Goal: Information Seeking & Learning: Learn about a topic

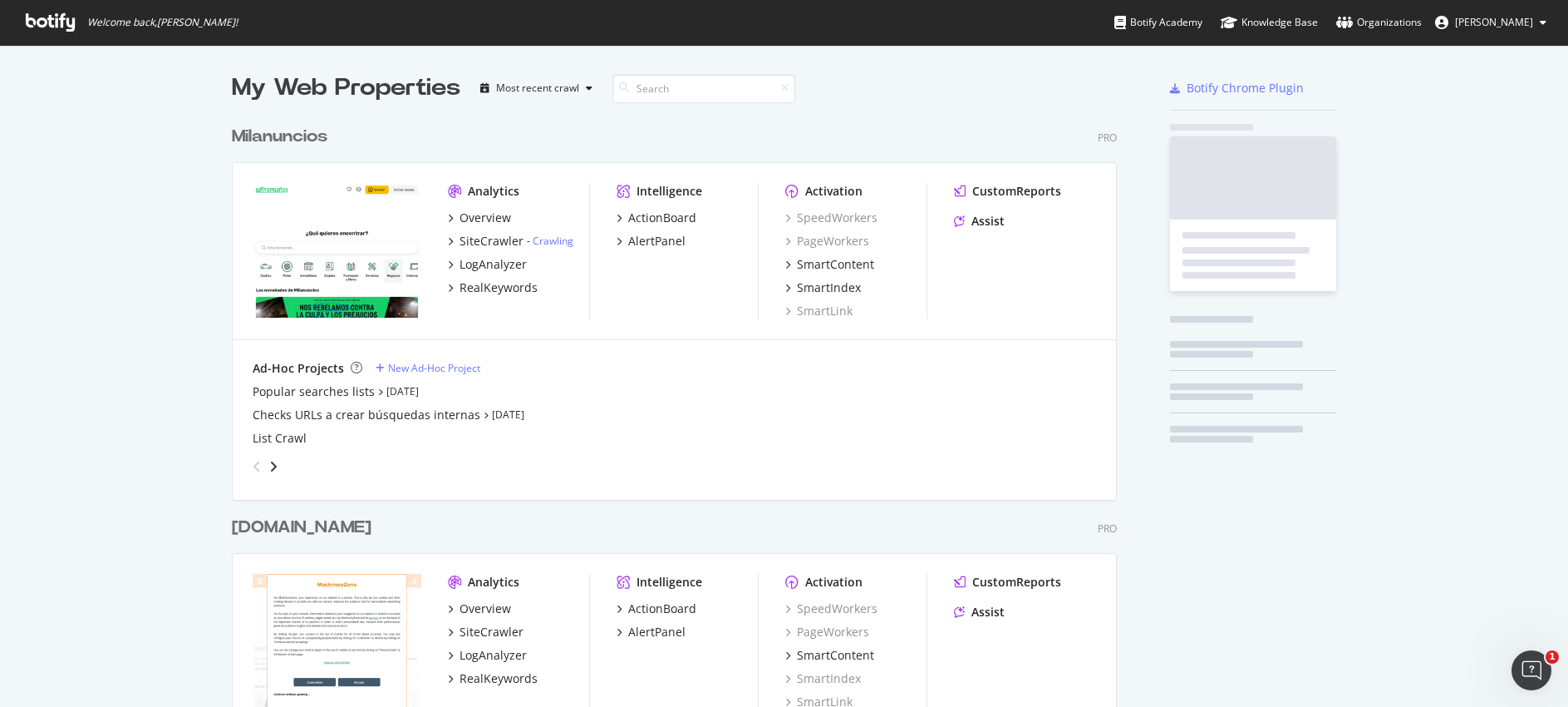
scroll to position [4860, 886]
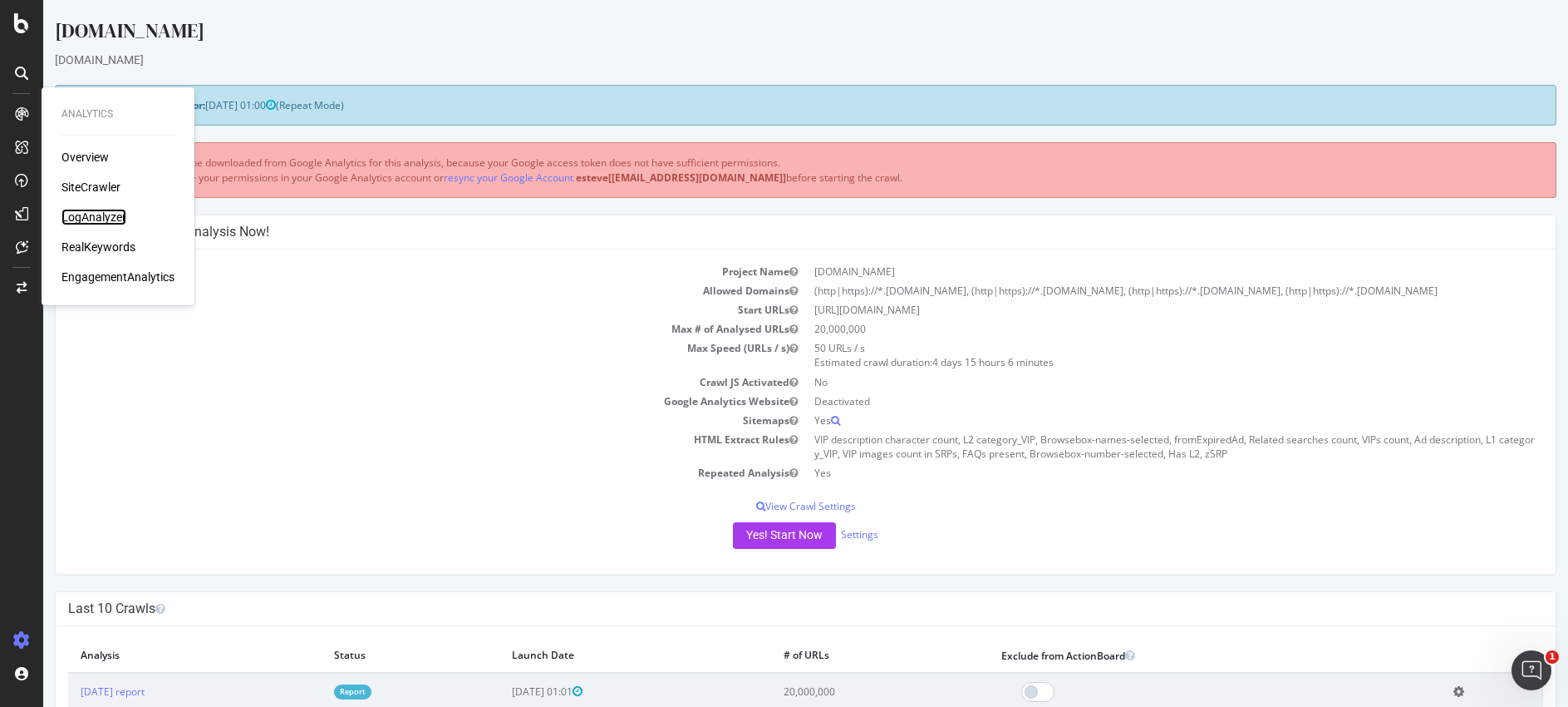
click at [75, 220] on div "LogAnalyzer" at bounding box center [94, 216] width 65 height 17
click at [84, 218] on div "LogAnalyzer" at bounding box center [94, 216] width 65 height 17
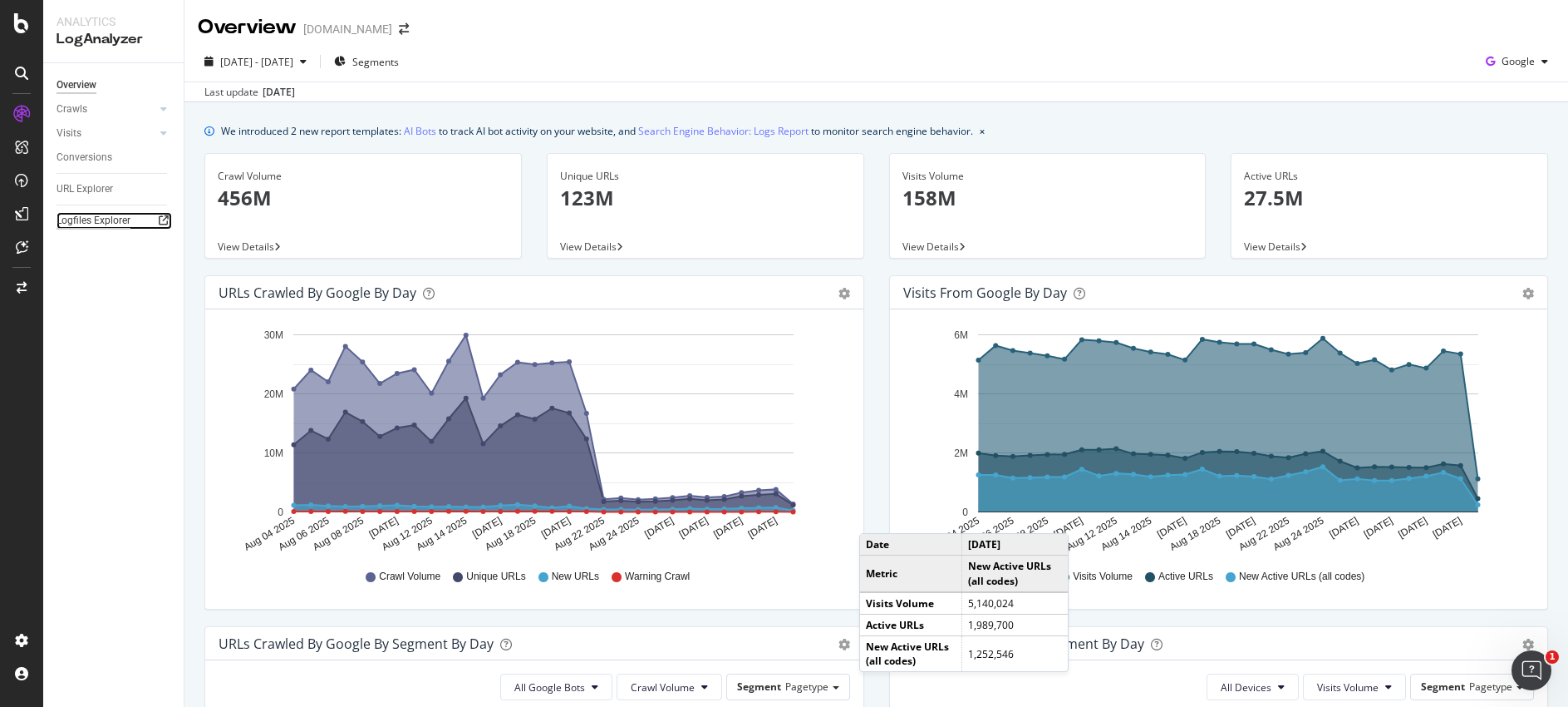
click at [80, 219] on div "Logfiles Explorer" at bounding box center [94, 221] width 74 height 18
click at [1502, 66] on span "Google" at bounding box center [1518, 61] width 33 height 14
click at [1506, 158] on span "OpenAI" at bounding box center [1518, 156] width 62 height 15
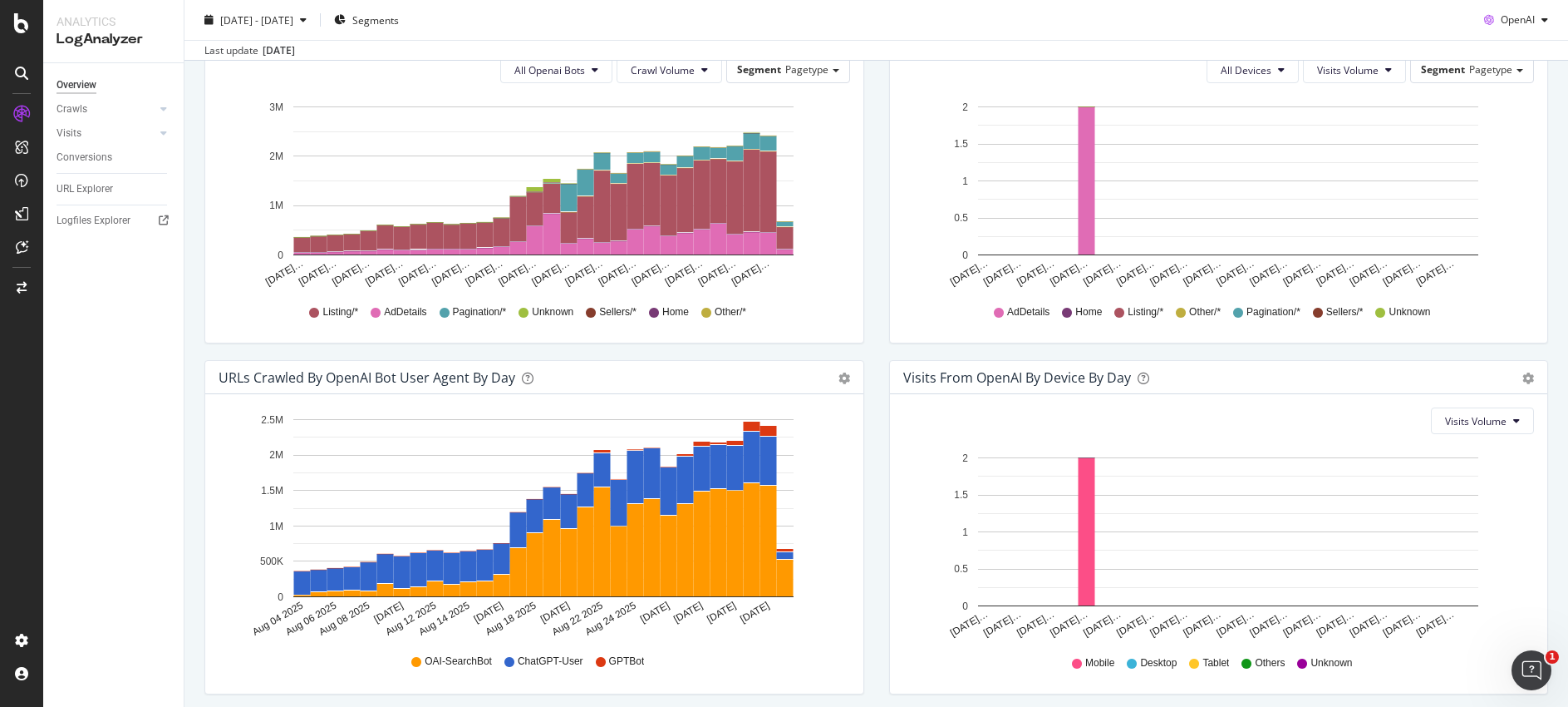
scroll to position [679, 0]
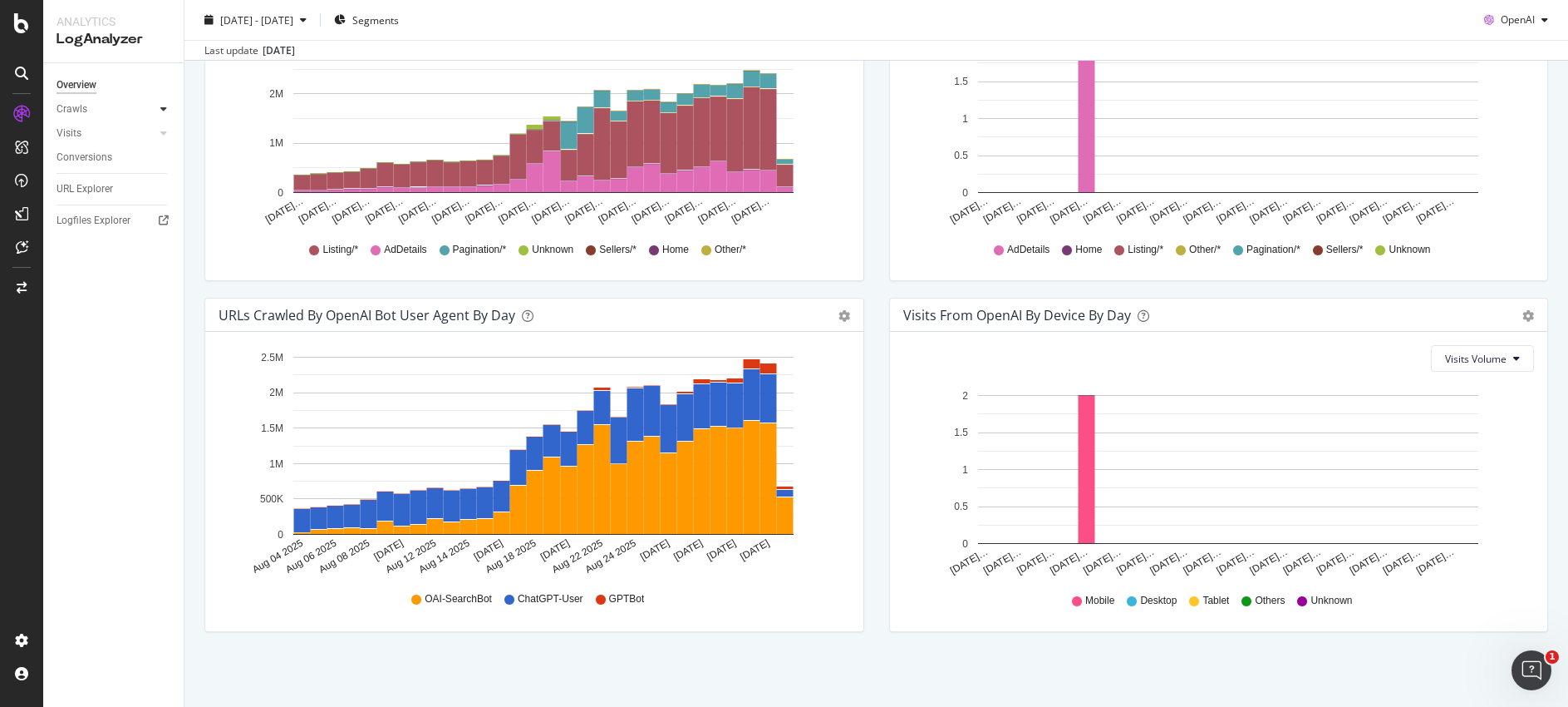
click at [162, 107] on icon at bounding box center [163, 109] width 7 height 10
click at [108, 199] on div "HTTP Codes" at bounding box center [92, 199] width 57 height 18
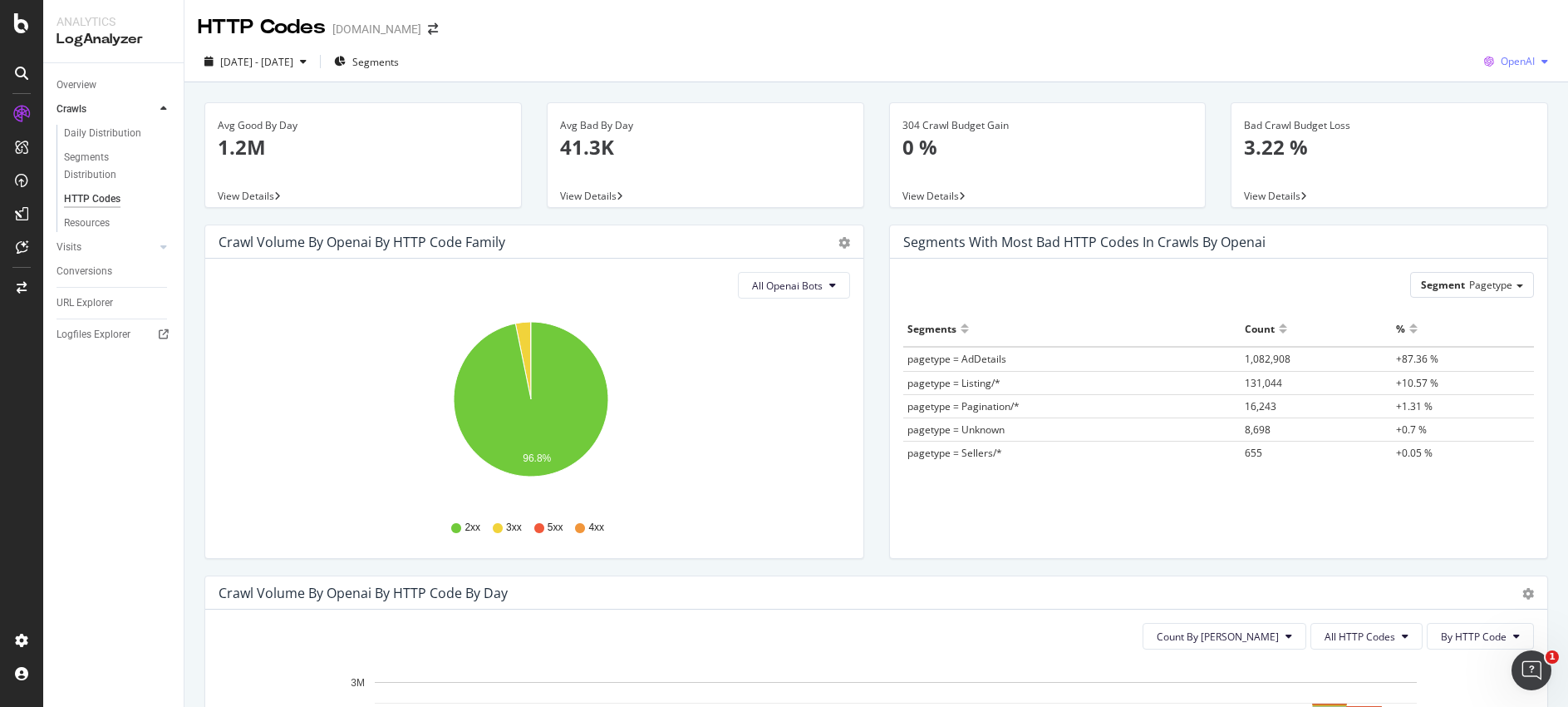
click at [1481, 61] on icon "button" at bounding box center [1488, 61] width 23 height 23
click at [1507, 97] on span "Google" at bounding box center [1517, 95] width 62 height 15
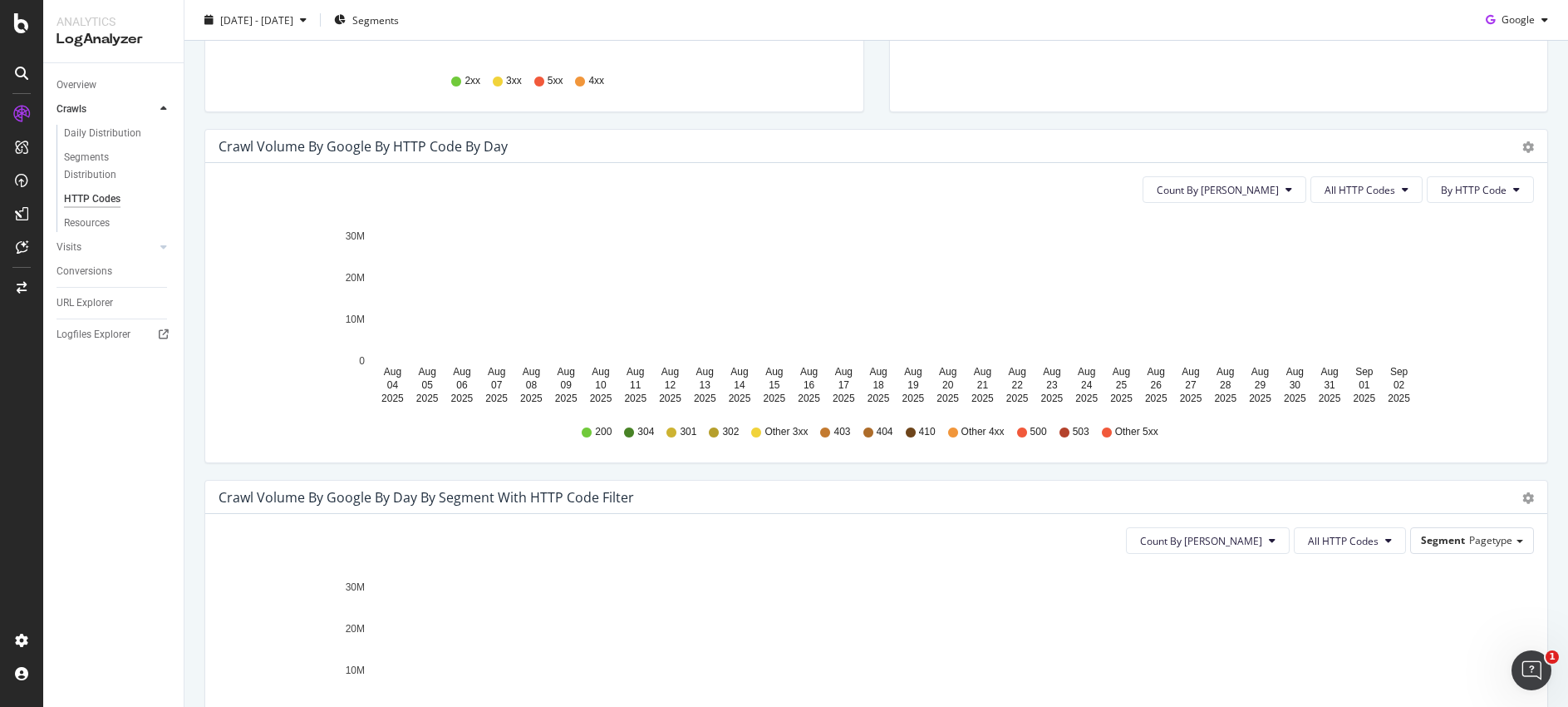
scroll to position [457, 0]
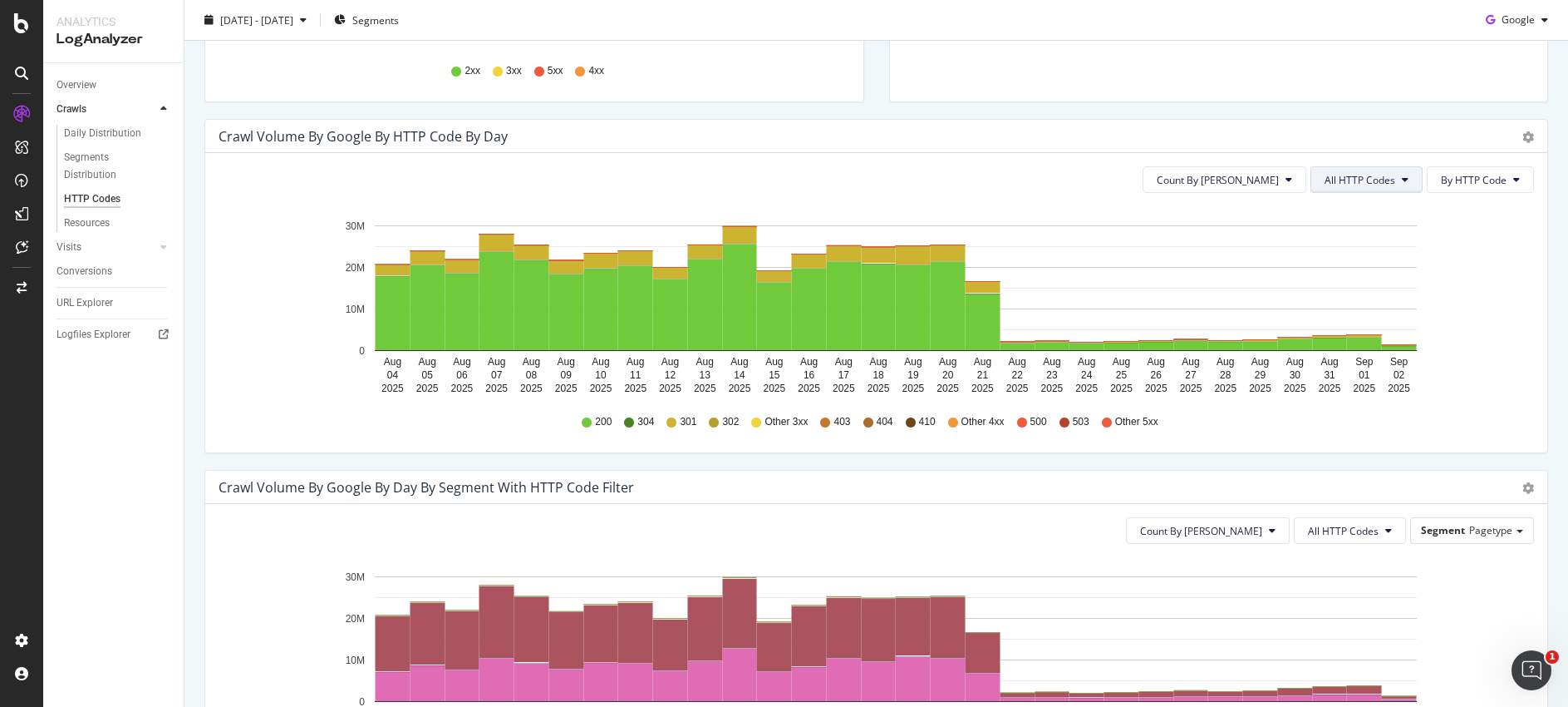
click at [1336, 182] on span "All HTTP Codes" at bounding box center [1360, 179] width 71 height 14
click at [1378, 309] on span "3xx family" at bounding box center [1357, 304] width 84 height 15
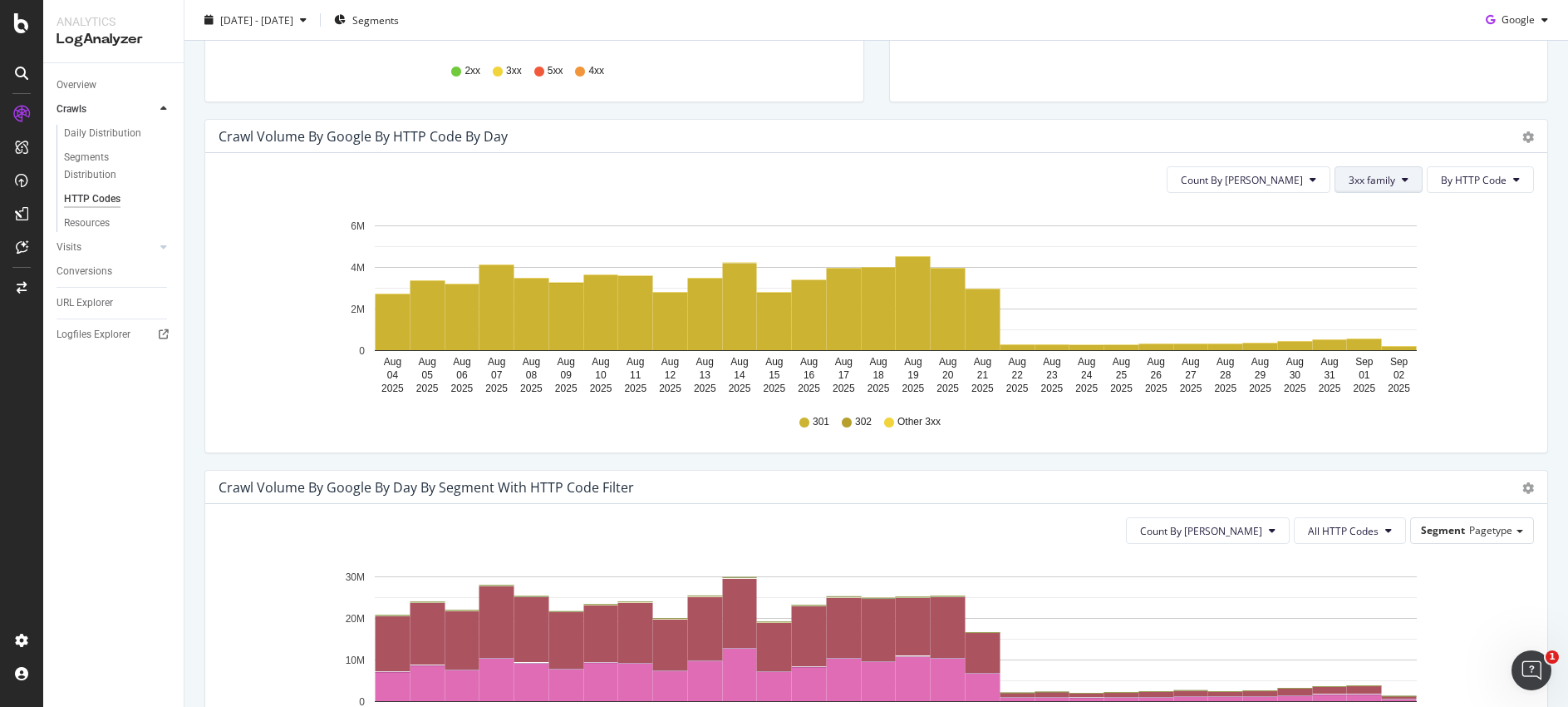
click at [1379, 181] on span "3xx family" at bounding box center [1372, 179] width 47 height 14
click at [1378, 323] on div "4xx family" at bounding box center [1379, 335] width 111 height 24
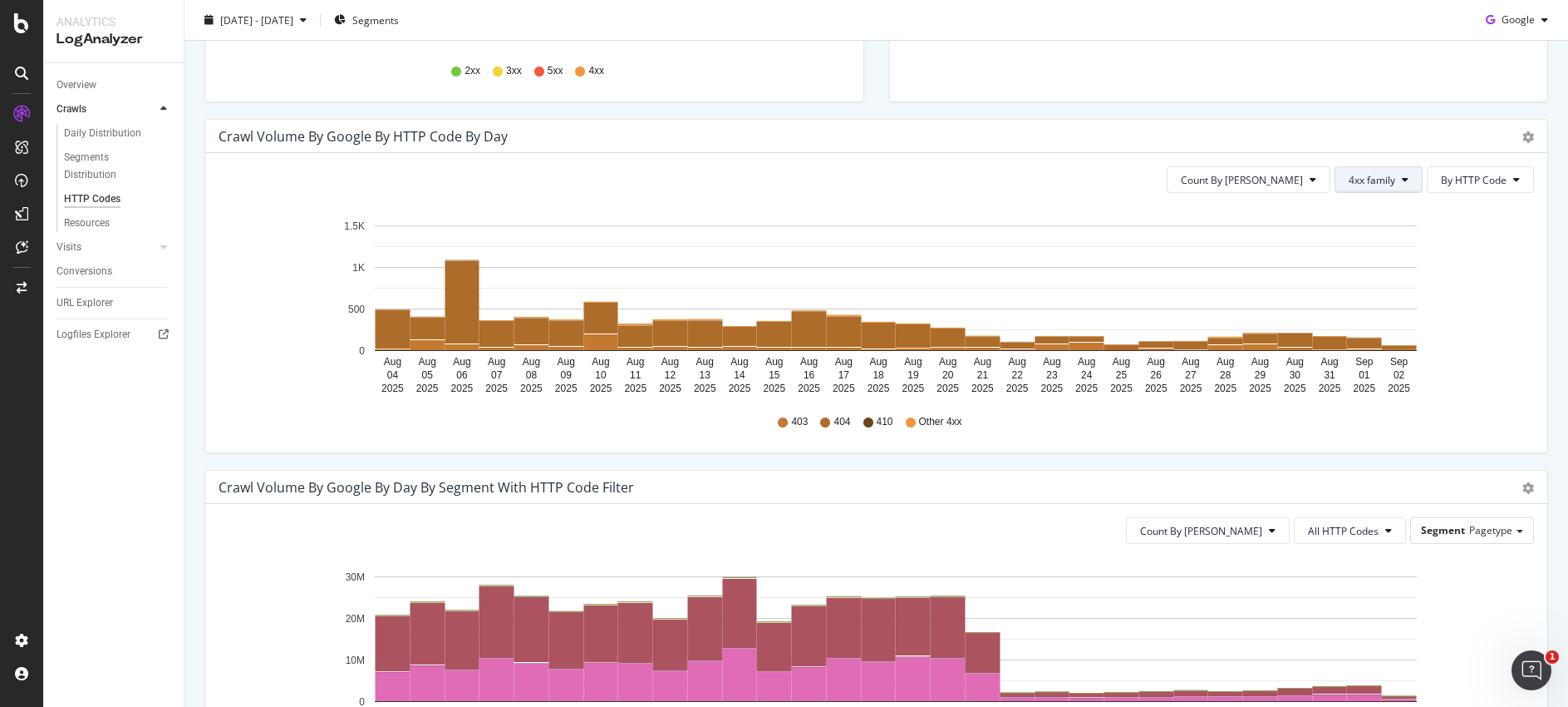
click at [1403, 176] on icon at bounding box center [1406, 179] width 7 height 10
click at [1378, 384] on icon "[DATE] [DATE] [DATE] [DATE] [DATE] [DATE] [DATE] [DATE] [DATE] [DATE] [DATE] [D…" at bounding box center [869, 302] width 1303 height 192
click at [1370, 185] on span "4xx family" at bounding box center [1372, 179] width 47 height 14
click at [1375, 364] on span "5xx family" at bounding box center [1380, 366] width 84 height 15
